Goal: Information Seeking & Learning: Learn about a topic

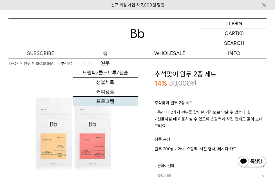
click at [105, 102] on link "프로그램" at bounding box center [105, 102] width 64 height 10
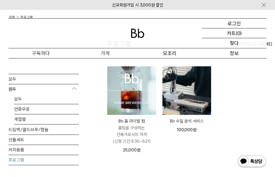
scroll to position [56, 0]
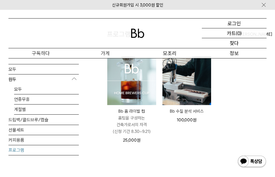
click at [142, 87] on img at bounding box center [131, 80] width 49 height 49
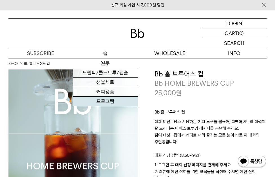
drag, startPoint x: 108, startPoint y: 101, endPoint x: 174, endPoint y: 100, distance: 65.8
click at [109, 101] on link "프로그램" at bounding box center [105, 102] width 64 height 10
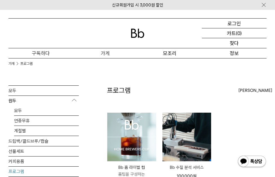
scroll to position [28, 0]
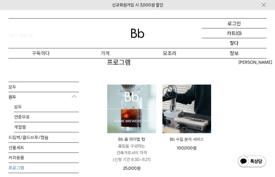
click at [187, 140] on font "Bb 수질 분석 서비스" at bounding box center [186, 139] width 34 height 5
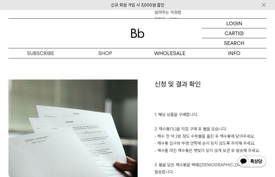
scroll to position [984, 0]
